Goal: Navigation & Orientation: Find specific page/section

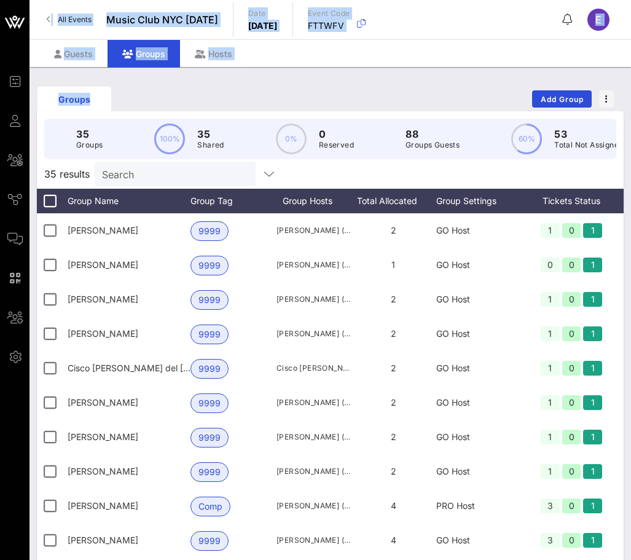
drag, startPoint x: 2, startPoint y: 154, endPoint x: 95, endPoint y: 100, distance: 107.7
click at [95, 100] on div "Event Builder Guests All Groups Journeys Comms QR Scanner Team Settings Music C…" at bounding box center [315, 317] width 631 height 634
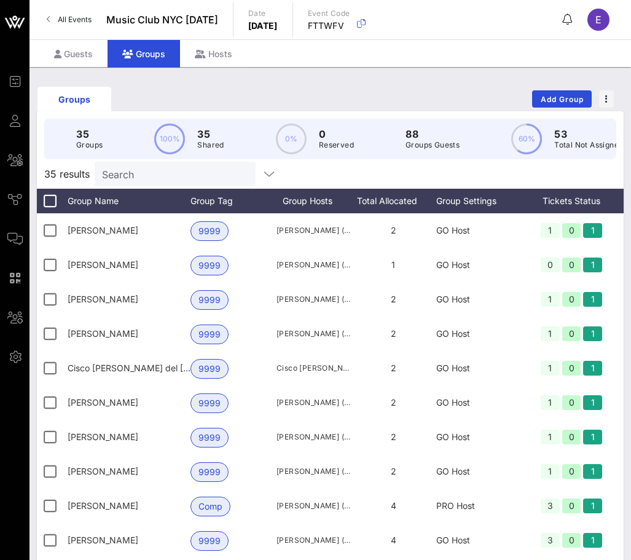
click at [127, 85] on div "Groups Add Group" at bounding box center [330, 98] width 587 height 39
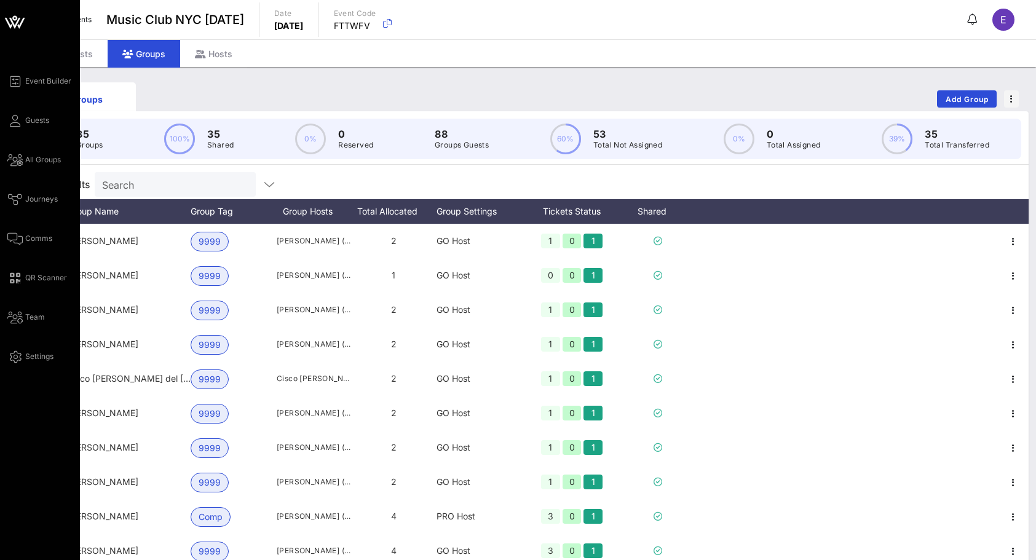
click at [19, 24] on icon at bounding box center [14, 21] width 29 height 29
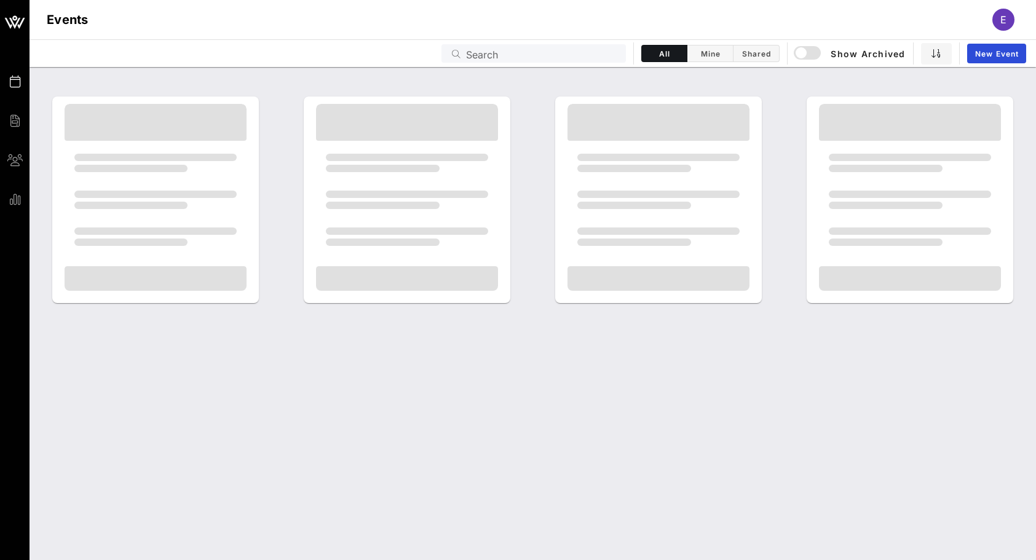
click at [81, 13] on h1 "Events" at bounding box center [68, 20] width 42 height 20
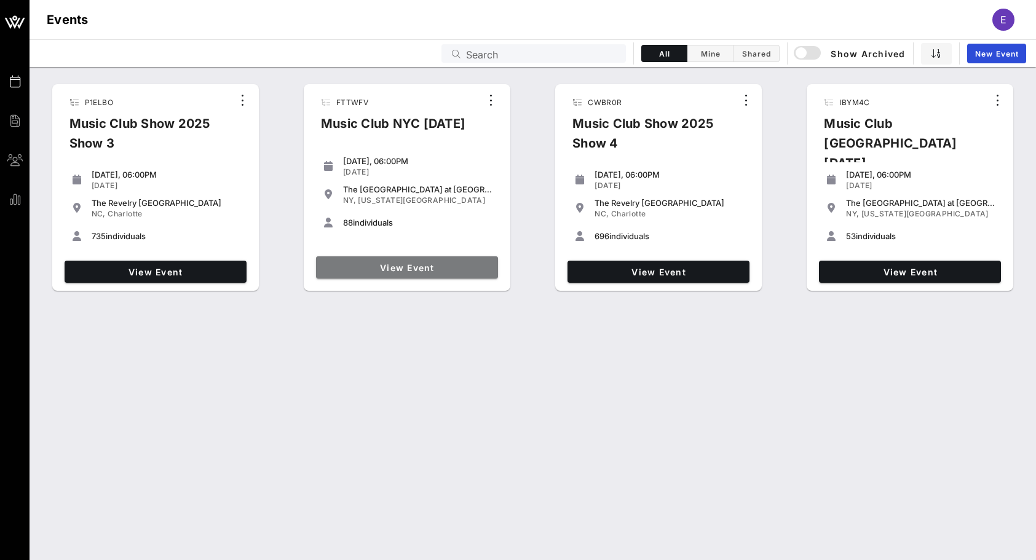
click at [369, 265] on span "View Event" at bounding box center [407, 267] width 172 height 10
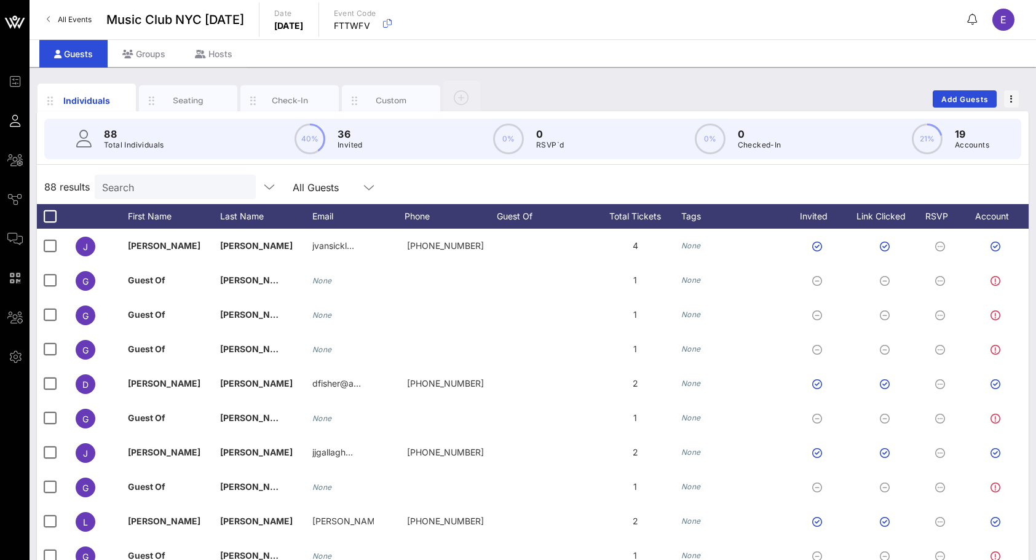
click at [81, 20] on span "All Events" at bounding box center [75, 19] width 34 height 9
